Goal: Task Accomplishment & Management: Manage account settings

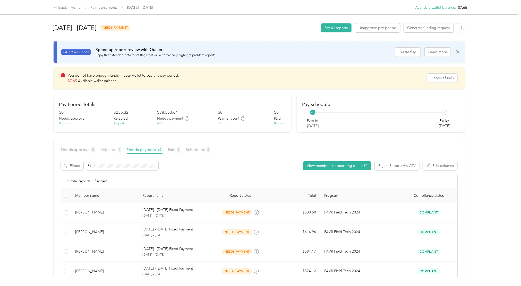
click at [108, 151] on span "Rejected 1" at bounding box center [110, 149] width 21 height 5
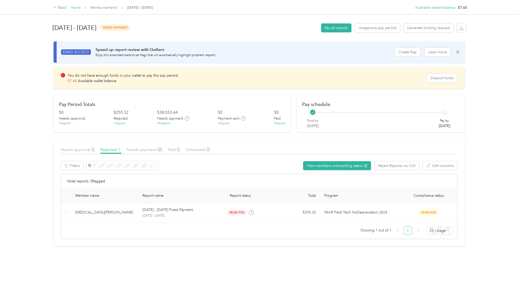
click at [72, 7] on link "Home" at bounding box center [76, 7] width 10 height 4
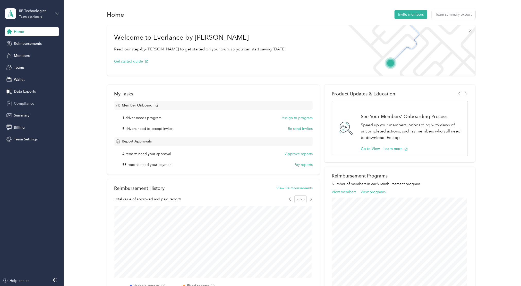
click at [18, 105] on span "Compliance" at bounding box center [24, 103] width 20 height 5
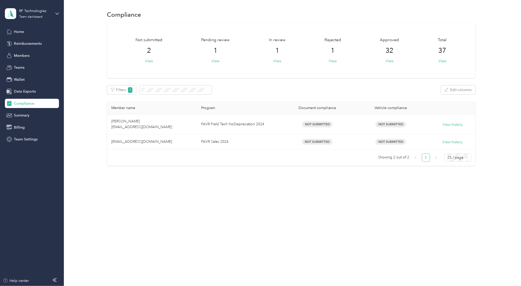
click at [149, 48] on span "2" at bounding box center [149, 51] width 4 height 8
click at [389, 60] on button "View" at bounding box center [390, 60] width 8 height 5
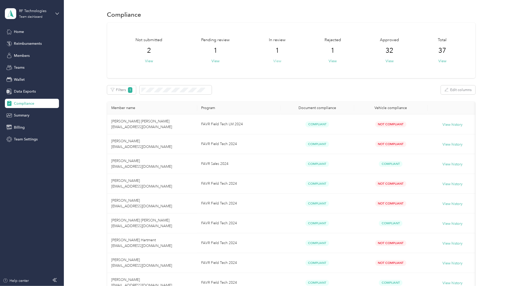
click at [275, 62] on button "View" at bounding box center [277, 60] width 8 height 5
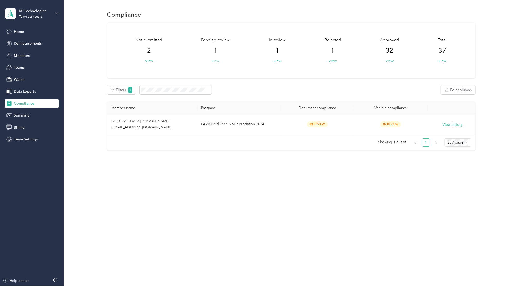
click at [215, 62] on button "View" at bounding box center [216, 60] width 8 height 5
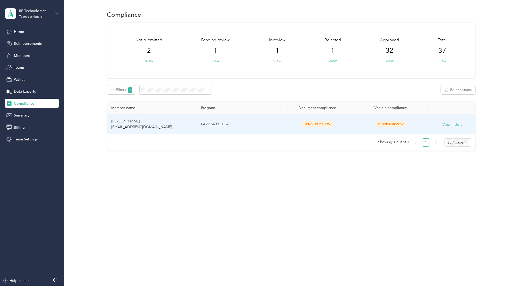
click at [116, 121] on span "[PERSON_NAME] [EMAIL_ADDRESS][DOMAIN_NAME]" at bounding box center [141, 124] width 61 height 10
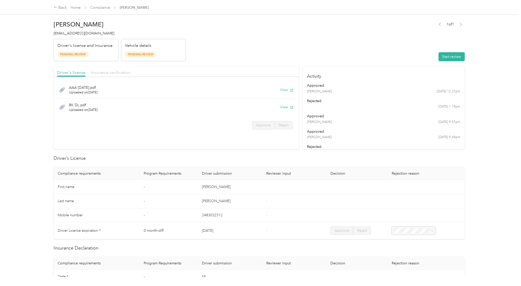
click at [102, 72] on span "Insurance verification" at bounding box center [110, 72] width 39 height 5
click at [285, 107] on button "View" at bounding box center [286, 107] width 13 height 5
click at [63, 10] on div "Back" at bounding box center [60, 8] width 13 height 6
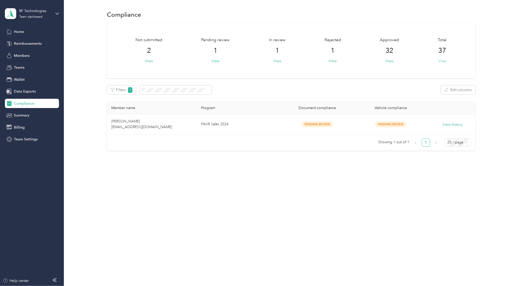
click at [446, 61] on button "View" at bounding box center [442, 60] width 8 height 5
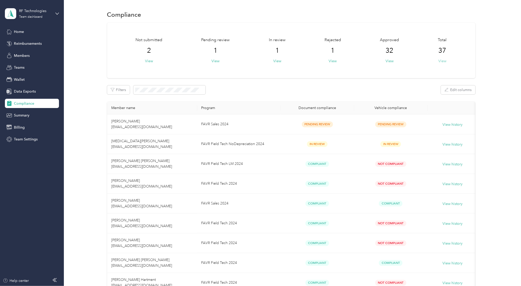
click at [438, 60] on button "View" at bounding box center [442, 60] width 8 height 5
click at [150, 63] on button "View" at bounding box center [149, 60] width 8 height 5
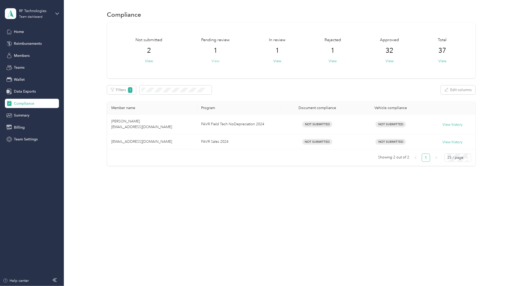
click at [216, 63] on button "View" at bounding box center [216, 60] width 8 height 5
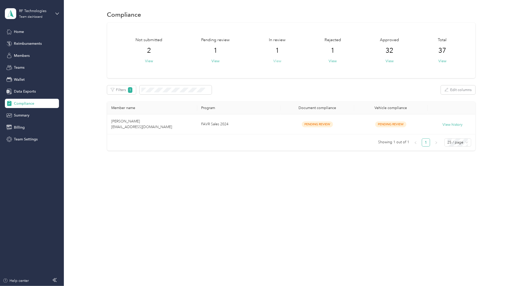
click at [280, 61] on button "View" at bounding box center [277, 60] width 8 height 5
click at [443, 64] on div "Not submitted 2 View Pending review 1 View In review 1 View Rejected 1 View App…" at bounding box center [291, 51] width 368 height 56
click at [30, 41] on span "Reimbursements" at bounding box center [28, 43] width 28 height 5
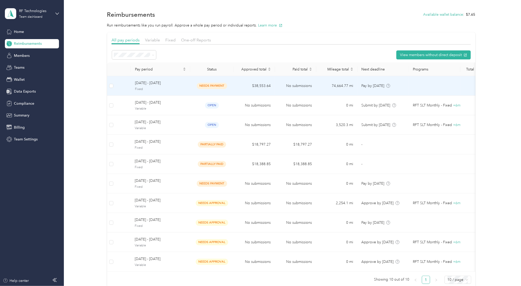
click at [151, 84] on span "[DATE] - [DATE]" at bounding box center [160, 83] width 51 height 6
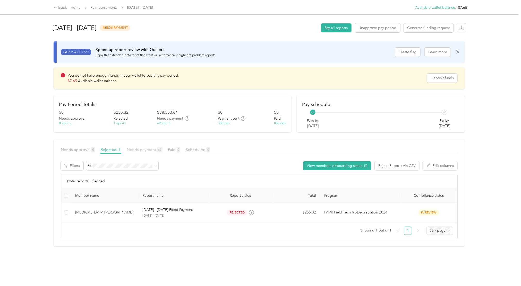
click at [152, 150] on span "Needs payment 69" at bounding box center [145, 149] width 36 height 5
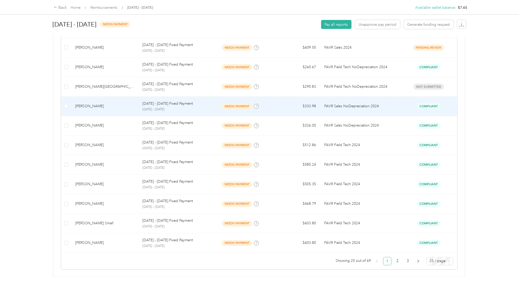
scroll to position [450, 0]
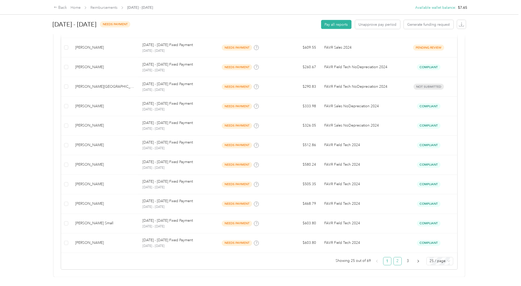
click at [394, 258] on link "2" at bounding box center [398, 262] width 8 height 8
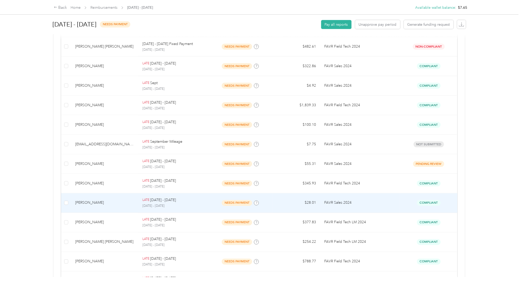
scroll to position [345, 0]
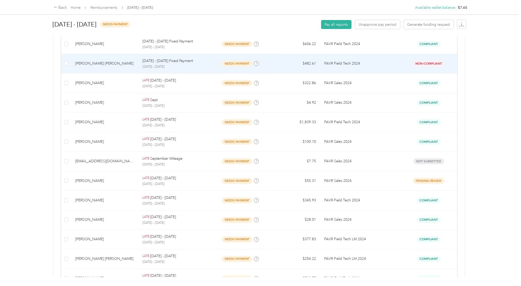
click at [378, 62] on p "FAVR Field Tech 2024" at bounding box center [360, 64] width 72 height 6
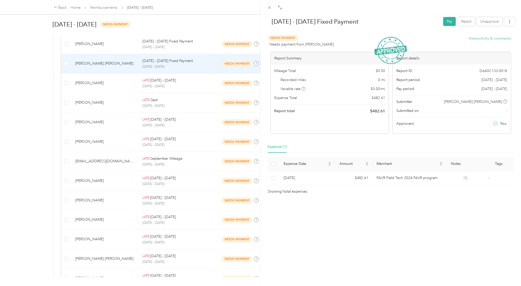
click at [487, 40] on button "View activity & comments" at bounding box center [490, 38] width 42 height 5
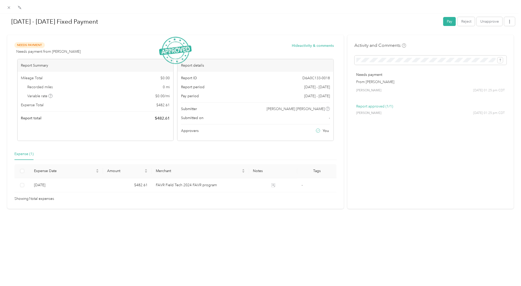
click at [363, 105] on p "Report approved (1/1)" at bounding box center [430, 106] width 148 height 5
click at [386, 48] on h4 "Activity and Comments" at bounding box center [381, 45] width 52 height 6
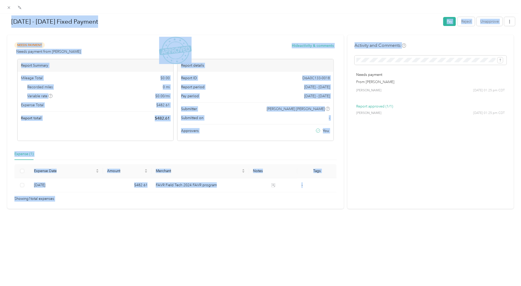
drag, startPoint x: 386, startPoint y: 48, endPoint x: 0, endPoint y: 52, distance: 386.1
click at [0, 52] on html "Back Home Reimbursements [DATE] - [DATE] Available wallet balance : $7.65 Avail…" at bounding box center [259, 143] width 518 height 286
drag, startPoint x: 0, startPoint y: 52, endPoint x: 92, endPoint y: 16, distance: 99.1
click at [92, 16] on h1 "[DATE] - [DATE] Fixed Payment" at bounding box center [223, 21] width 434 height 12
click at [9, 10] on icon at bounding box center [9, 7] width 4 height 4
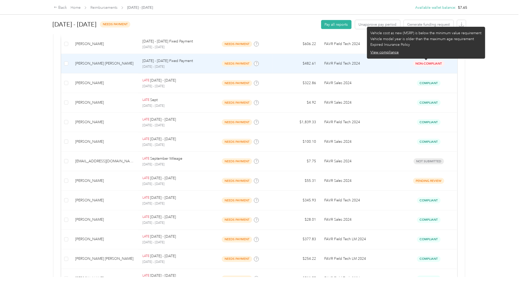
click at [418, 62] on span "Non-Compliant" at bounding box center [429, 64] width 32 height 6
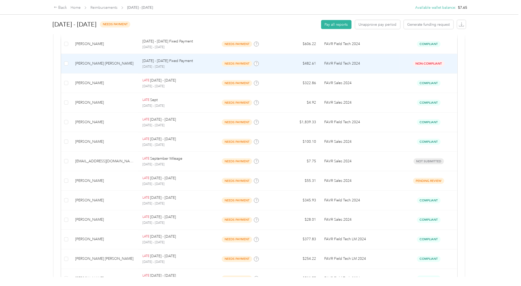
click at [365, 69] on td "FAVR Field Tech 2024" at bounding box center [360, 64] width 80 height 20
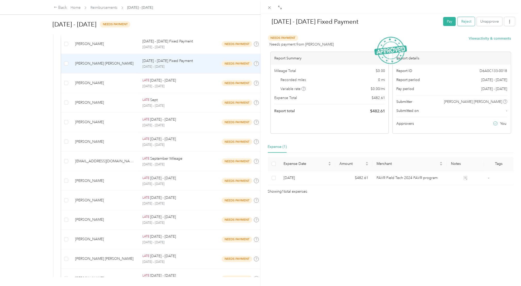
click at [460, 24] on button "Reject" at bounding box center [466, 21] width 17 height 9
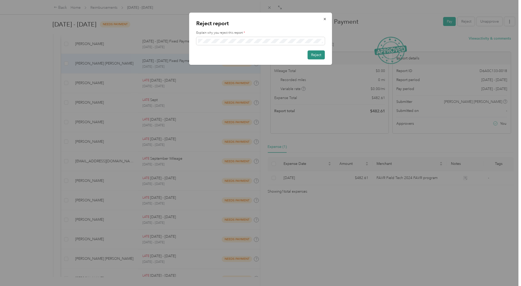
click at [315, 55] on button "Reject" at bounding box center [315, 54] width 17 height 9
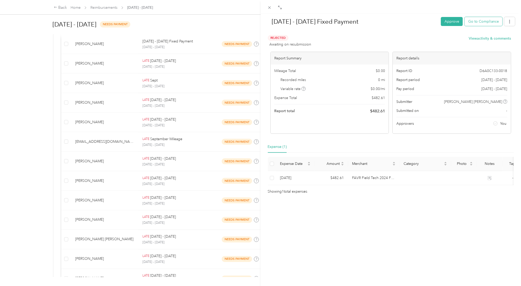
click at [477, 25] on button "Go to Compliance" at bounding box center [484, 21] width 38 height 9
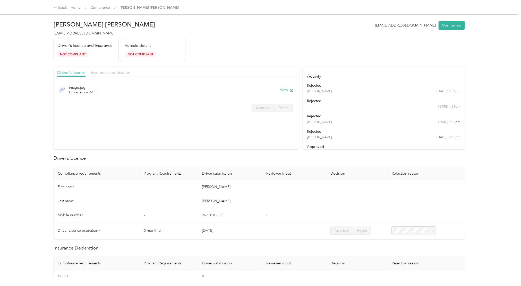
click at [104, 75] on span "Insurance verification" at bounding box center [110, 72] width 39 height 5
click at [280, 91] on button "View" at bounding box center [286, 89] width 13 height 5
click at [386, 11] on div "Back Home Compliance [PERSON_NAME] [PERSON_NAME]" at bounding box center [261, 7] width 434 height 14
click at [62, 10] on div "Back" at bounding box center [60, 8] width 13 height 6
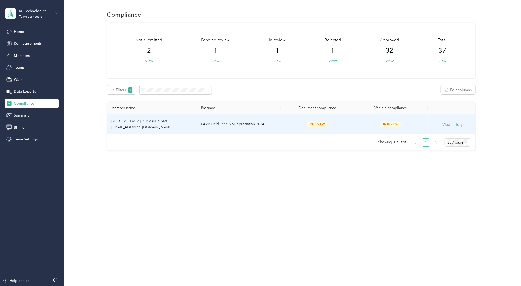
click at [130, 122] on span "[MEDICAL_DATA][PERSON_NAME] [EMAIL_ADDRESS][DOMAIN_NAME]" at bounding box center [141, 124] width 61 height 10
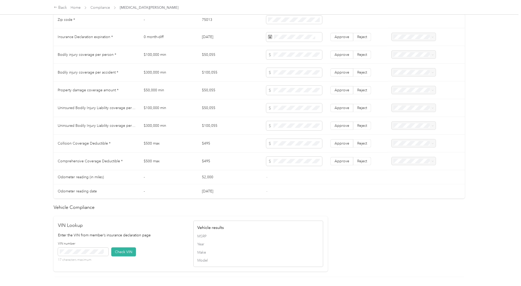
scroll to position [283, 0]
